Goal: Information Seeking & Learning: Learn about a topic

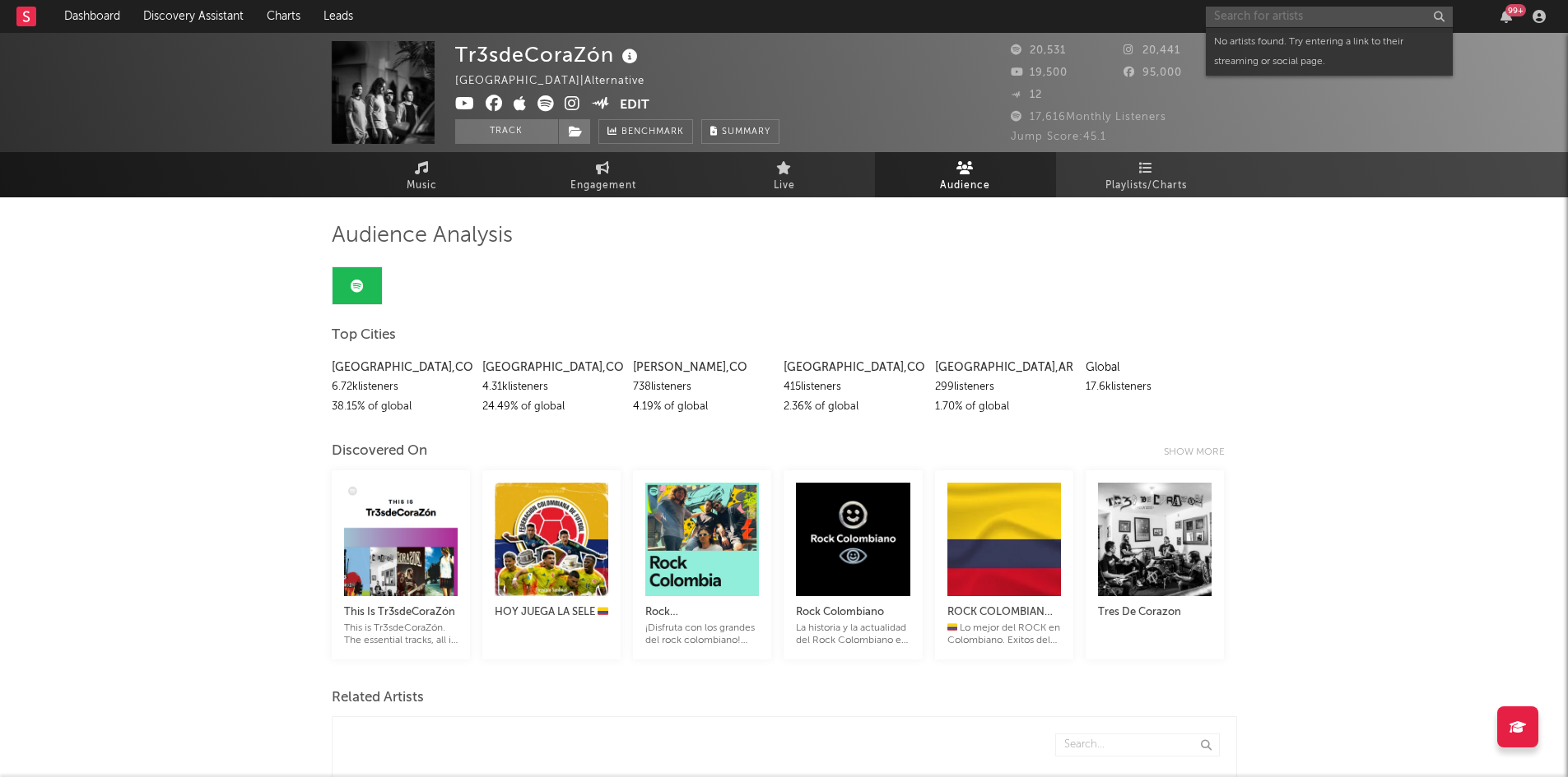
click at [1303, 17] on input "text" at bounding box center [1329, 17] width 247 height 21
type input "roman the future"
click at [1319, 50] on div "Roman the Future" at bounding box center [1353, 50] width 181 height 20
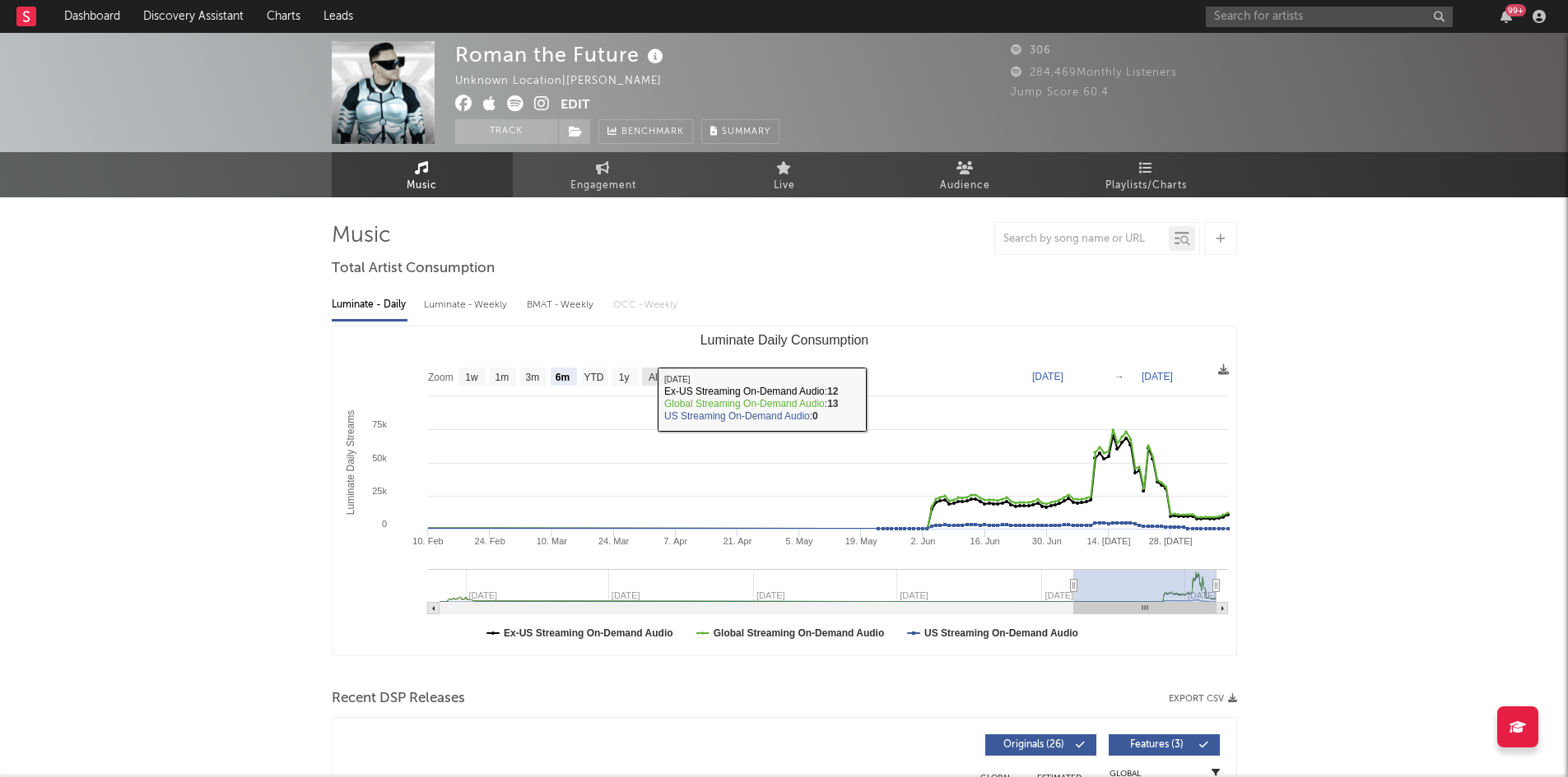
click at [647, 378] on rect "Luminate Daily Consumption" at bounding box center [655, 377] width 26 height 18
select select "All"
type input "[DATE]"
